Goal: Navigation & Orientation: Find specific page/section

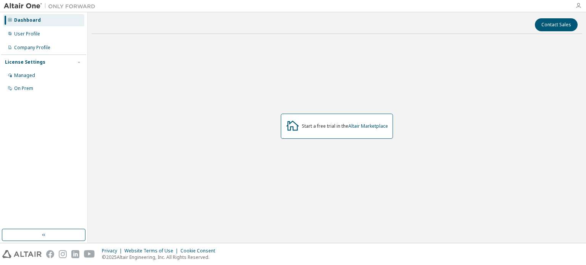
click at [576, 4] on icon "button" at bounding box center [578, 6] width 6 height 6
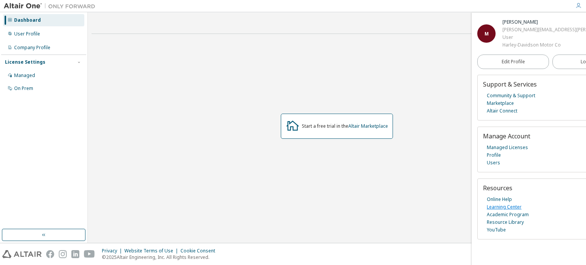
click at [520, 211] on link "Learning Center" at bounding box center [503, 207] width 35 height 8
